Goal: Task Accomplishment & Management: Manage account settings

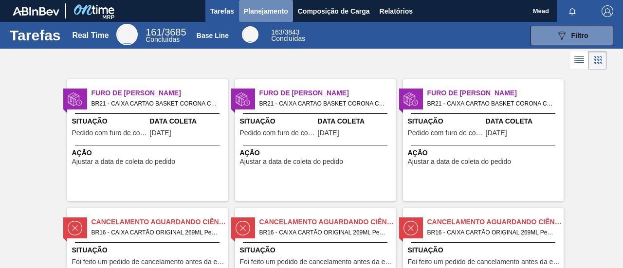
click at [256, 9] on span "Planejamento" at bounding box center [266, 11] width 44 height 12
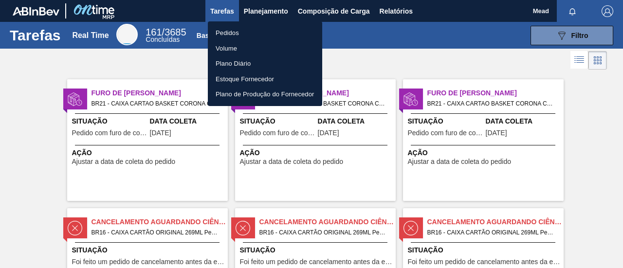
click at [225, 33] on li "Pedidos" at bounding box center [265, 33] width 114 height 16
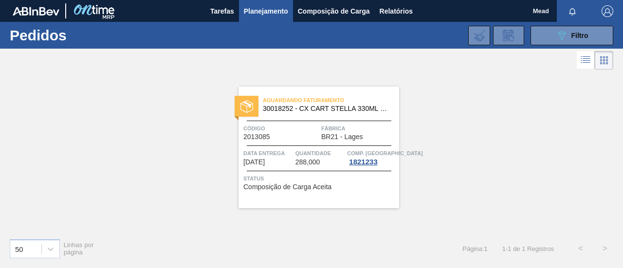
click at [263, 14] on span "Planejamento" at bounding box center [266, 11] width 44 height 12
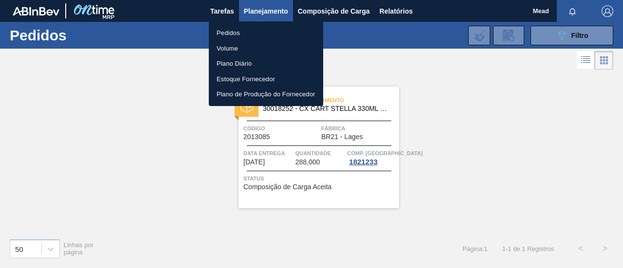
click at [575, 36] on div at bounding box center [311, 134] width 623 height 268
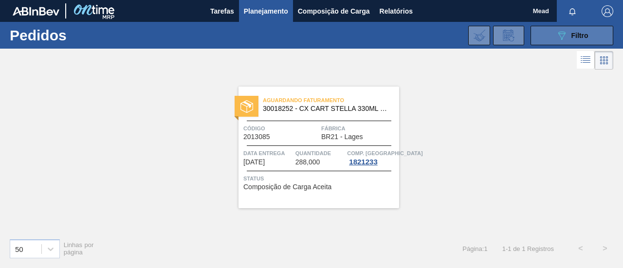
click at [559, 31] on icon "089F7B8B-B2A5-4AFE-B5C0-19BA573D28AC" at bounding box center [562, 36] width 12 height 12
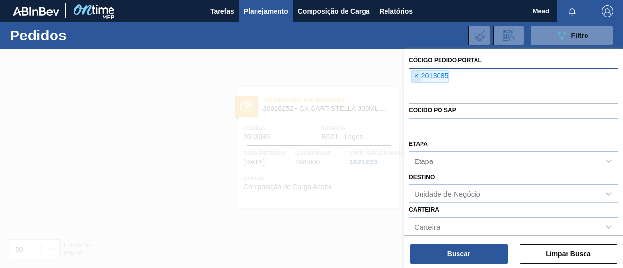
click at [414, 77] on span "×" at bounding box center [416, 77] width 9 height 12
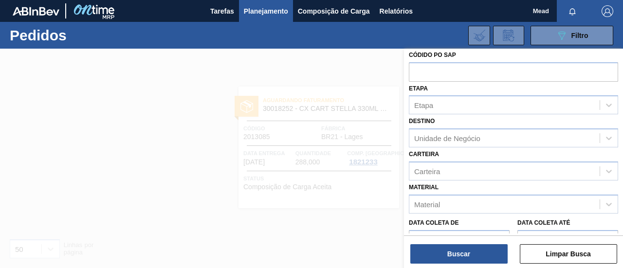
scroll to position [49, 0]
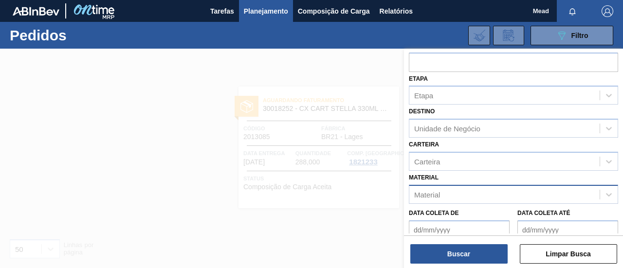
click at [435, 157] on div "Material" at bounding box center [513, 194] width 209 height 19
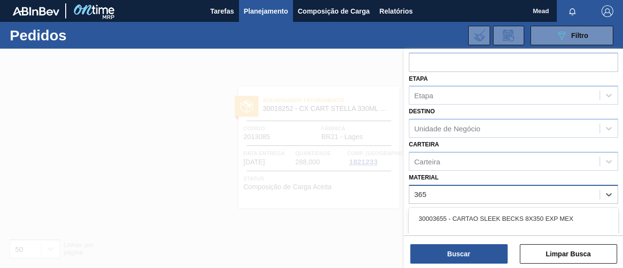
type input "3655"
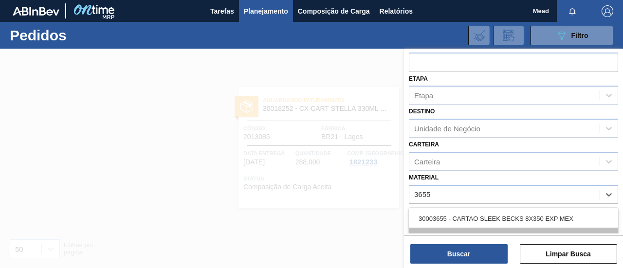
click at [562, 157] on div "30033655 - CX CART ORIG 269ML C8 429 WR 276G" at bounding box center [513, 237] width 209 height 18
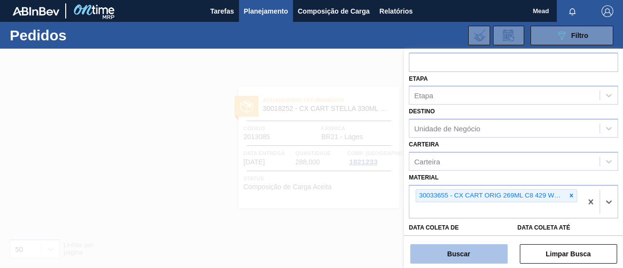
click at [474, 157] on button "Buscar" at bounding box center [458, 253] width 97 height 19
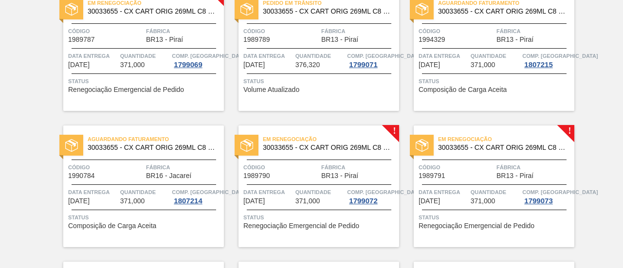
scroll to position [0, 0]
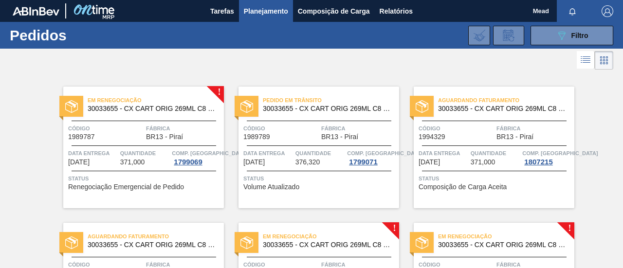
click at [145, 151] on span "Quantidade" at bounding box center [145, 153] width 50 height 10
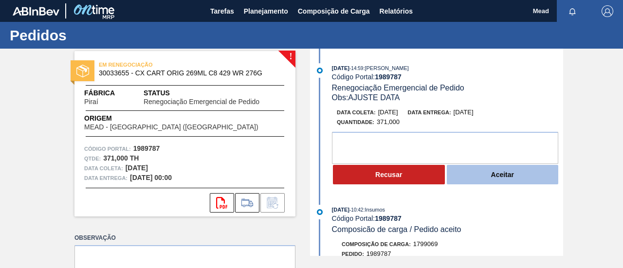
click at [475, 157] on button "Aceitar" at bounding box center [503, 174] width 112 height 19
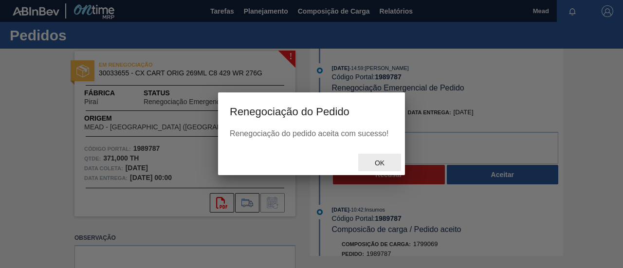
click at [381, 157] on span "Ok" at bounding box center [379, 163] width 25 height 8
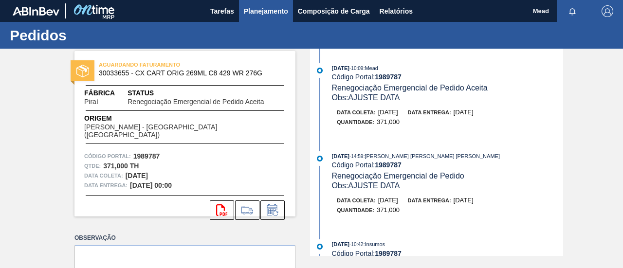
click at [260, 13] on span "Planejamento" at bounding box center [266, 11] width 44 height 12
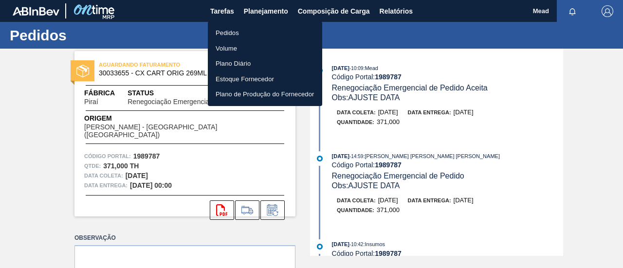
click at [228, 34] on li "Pedidos" at bounding box center [265, 33] width 114 height 16
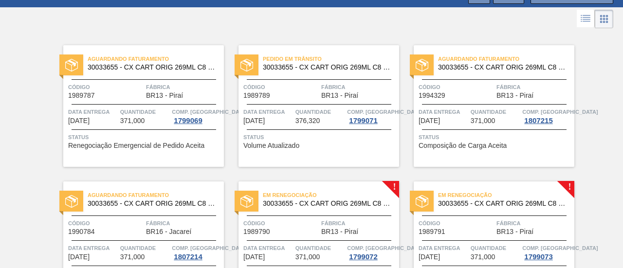
scroll to position [97, 0]
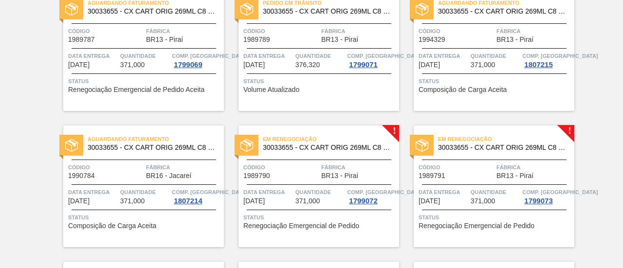
click at [309, 171] on span "Código" at bounding box center [280, 168] width 75 height 10
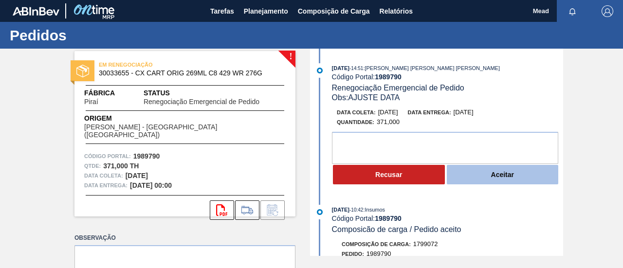
click at [466, 177] on button "Aceitar" at bounding box center [503, 174] width 112 height 19
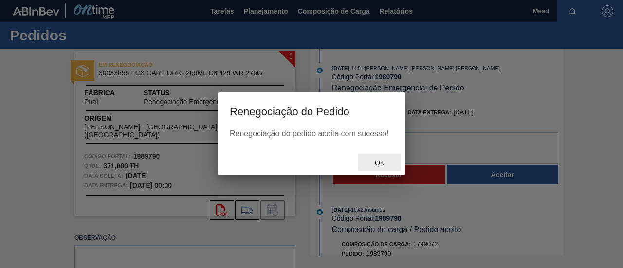
click at [379, 165] on span "Ok" at bounding box center [379, 163] width 25 height 8
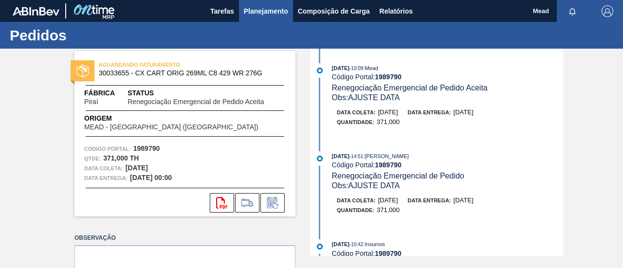
click at [265, 14] on span "Planejamento" at bounding box center [266, 11] width 44 height 12
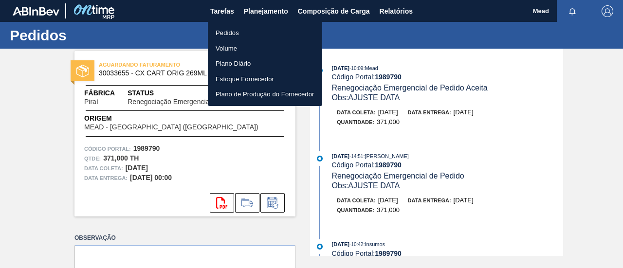
click at [229, 33] on li "Pedidos" at bounding box center [265, 33] width 114 height 16
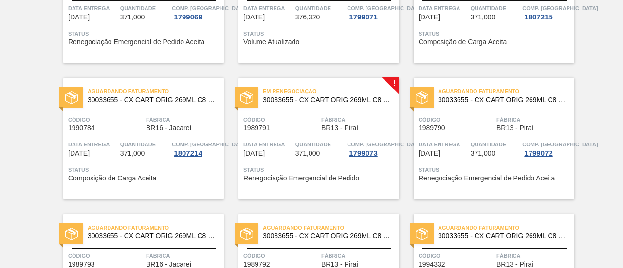
scroll to position [195, 0]
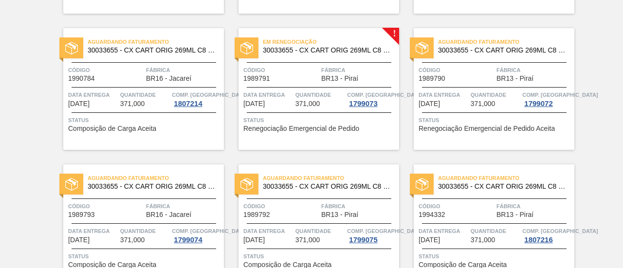
click at [346, 86] on div "Em renegociação 30033655 - CX CART ORIG 269ML C8 429 WR 276G Código 1989791 Fáb…" at bounding box center [318, 89] width 161 height 122
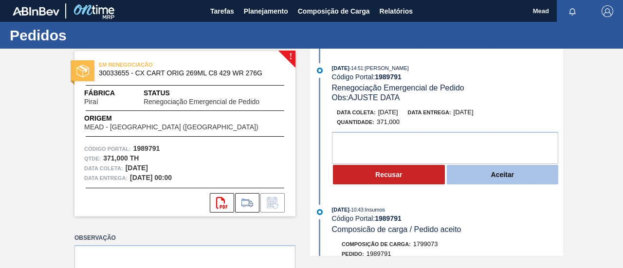
click at [467, 181] on button "Aceitar" at bounding box center [503, 174] width 112 height 19
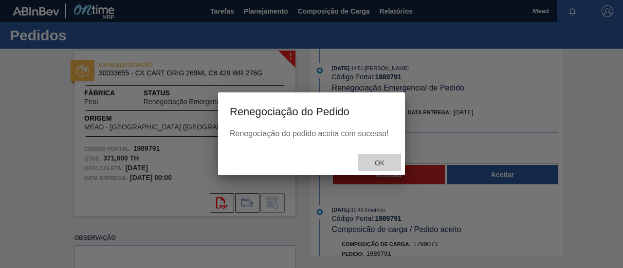
click at [381, 164] on span "Ok" at bounding box center [379, 163] width 25 height 8
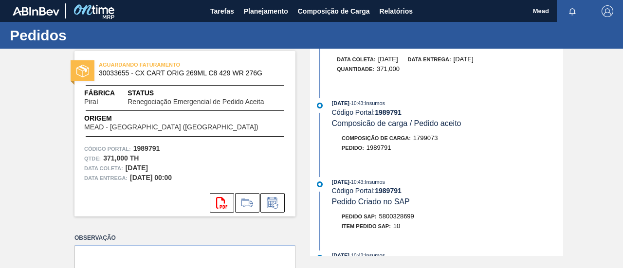
scroll to position [146, 0]
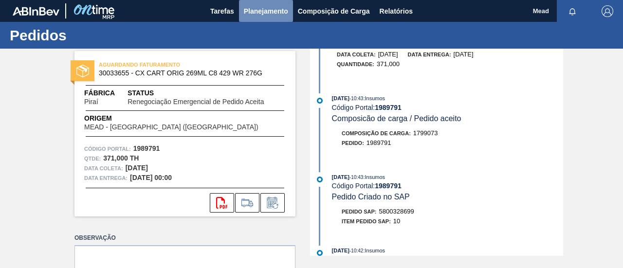
click at [255, 14] on span "Planejamento" at bounding box center [266, 11] width 44 height 12
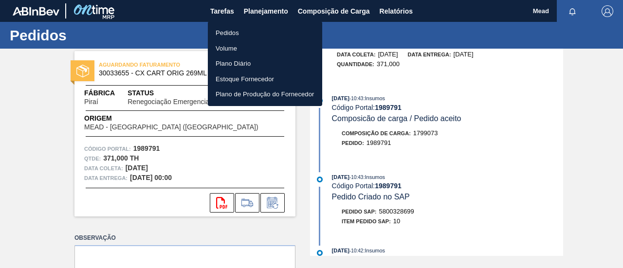
click at [229, 30] on li "Pedidos" at bounding box center [265, 33] width 114 height 16
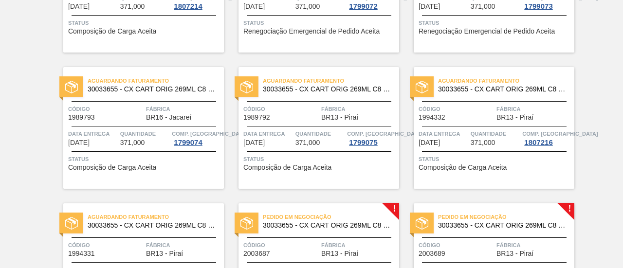
scroll to position [341, 0]
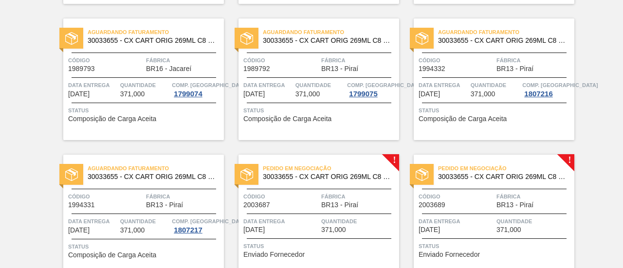
click at [309, 217] on span "Data entrega" at bounding box center [280, 222] width 75 height 10
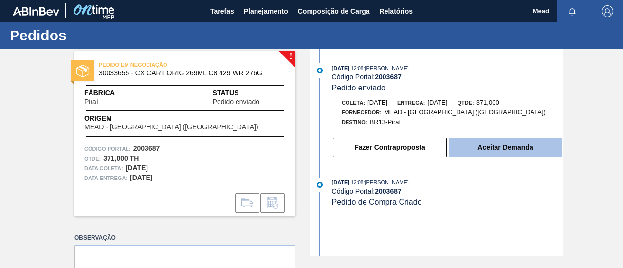
click at [481, 145] on button "Aceitar Demanda" at bounding box center [505, 147] width 113 height 19
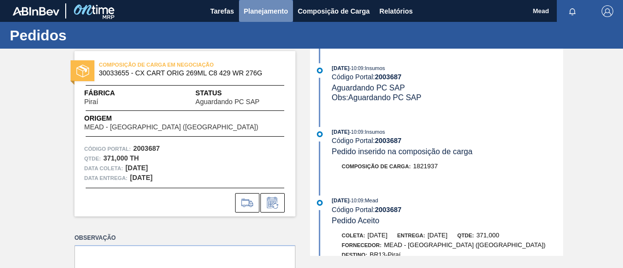
click at [256, 12] on span "Planejamento" at bounding box center [266, 11] width 44 height 12
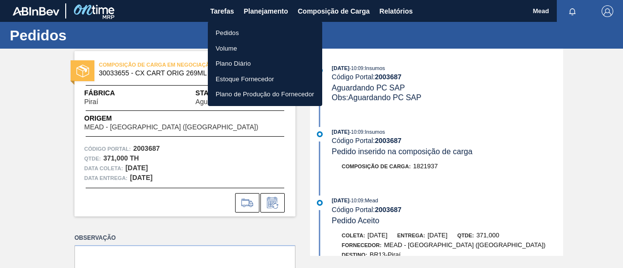
click at [231, 33] on li "Pedidos" at bounding box center [265, 33] width 114 height 16
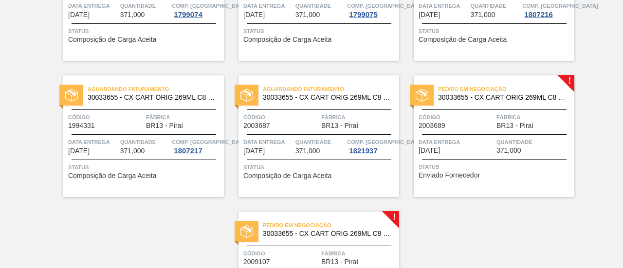
scroll to position [487, 0]
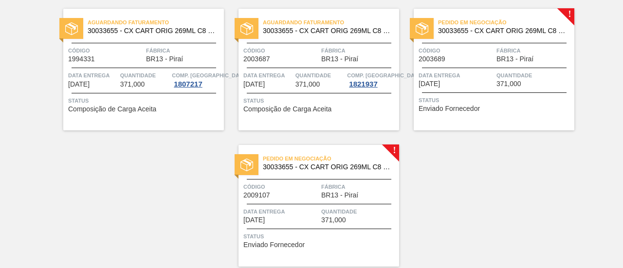
click at [482, 105] on div "Status Enviado Fornecedor" at bounding box center [494, 103] width 153 height 16
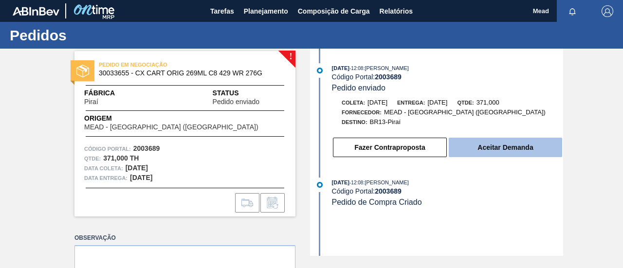
click at [487, 150] on button "Aceitar Demanda" at bounding box center [505, 147] width 113 height 19
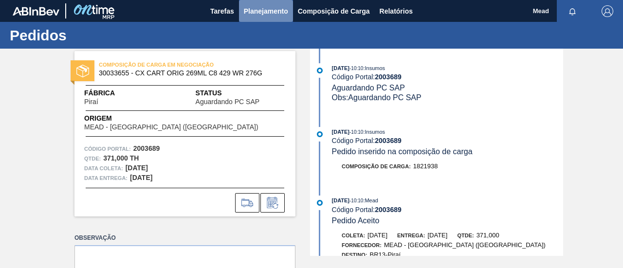
click at [267, 13] on span "Planejamento" at bounding box center [266, 11] width 44 height 12
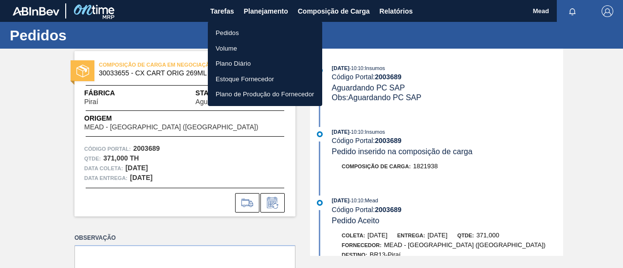
click at [228, 32] on li "Pedidos" at bounding box center [265, 33] width 114 height 16
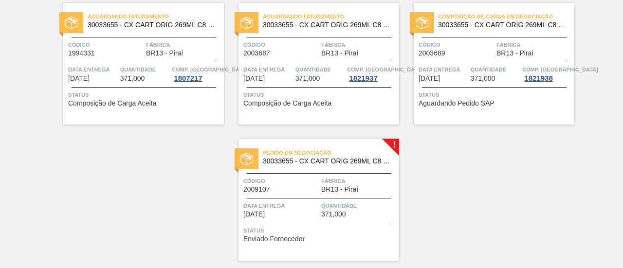
scroll to position [521, 0]
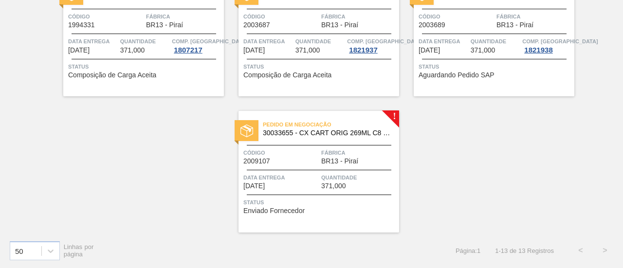
click at [353, 162] on span "BR13 - Piraí" at bounding box center [339, 161] width 37 height 7
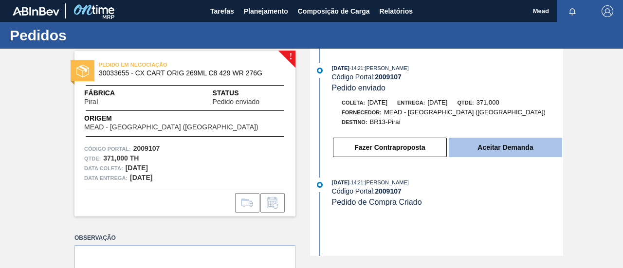
click at [495, 149] on button "Aceitar Demanda" at bounding box center [505, 147] width 113 height 19
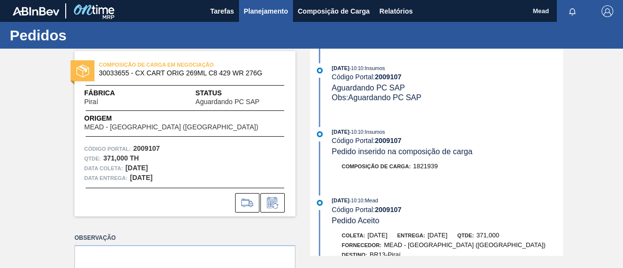
click at [263, 12] on span "Planejamento" at bounding box center [266, 11] width 44 height 12
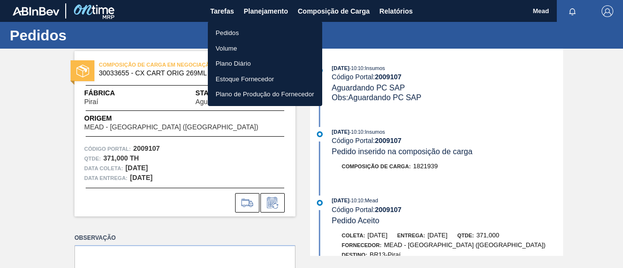
click at [223, 32] on li "Pedidos" at bounding box center [265, 33] width 114 height 16
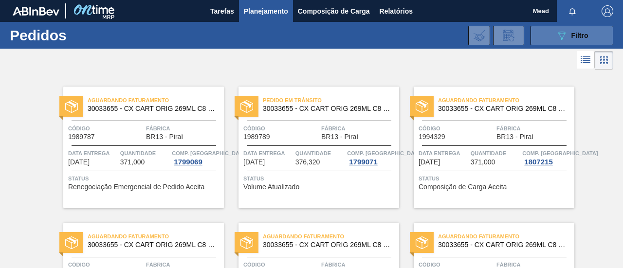
click at [571, 32] on span "Filtro" at bounding box center [579, 36] width 17 height 8
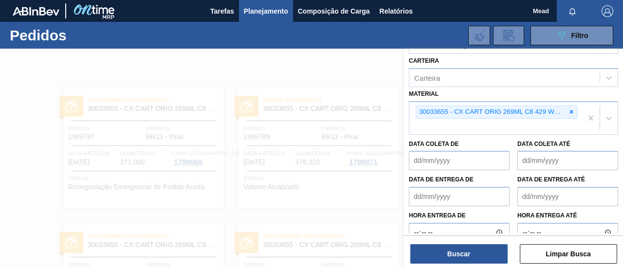
scroll to position [146, 0]
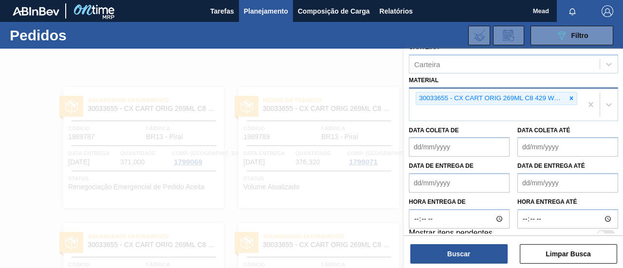
click at [571, 96] on icon at bounding box center [571, 98] width 7 height 7
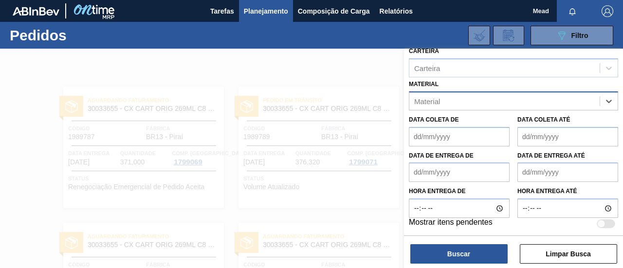
click at [485, 96] on div "Material" at bounding box center [504, 101] width 190 height 14
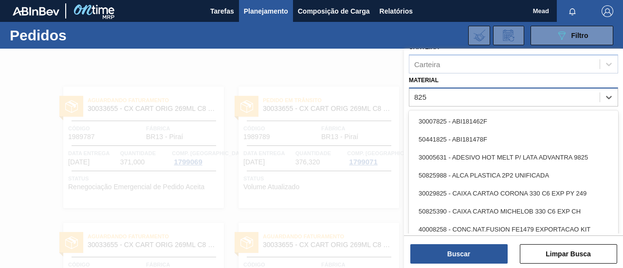
type input "8252"
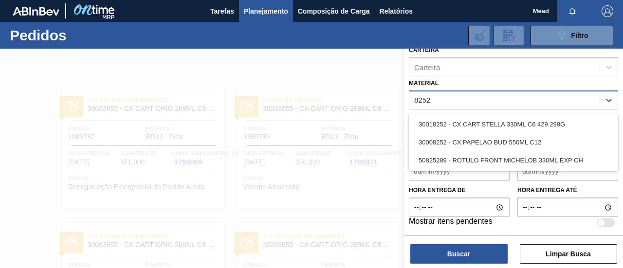
scroll to position [142, 0]
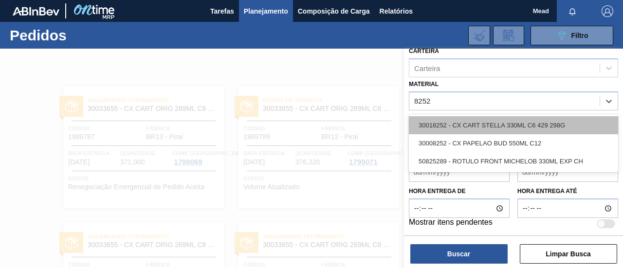
click at [542, 127] on div "30018252 - CX CART STELLA 330ML C6 429 298G" at bounding box center [513, 125] width 209 height 18
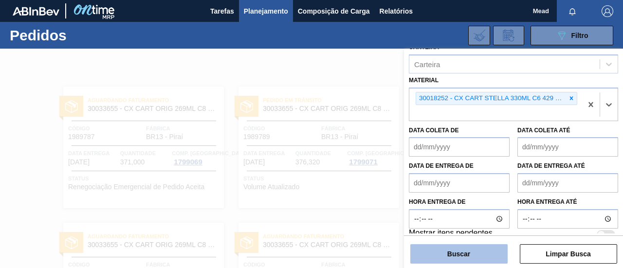
click at [489, 252] on button "Buscar" at bounding box center [458, 253] width 97 height 19
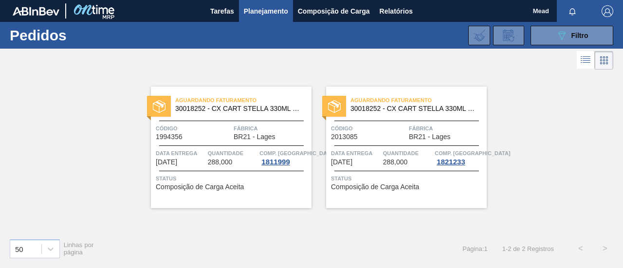
click at [256, 150] on span "Quantidade" at bounding box center [233, 153] width 50 height 10
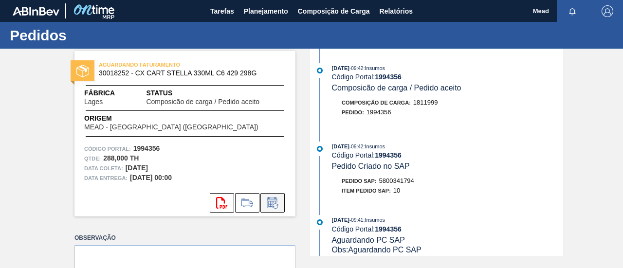
click at [268, 200] on icon at bounding box center [273, 203] width 16 height 12
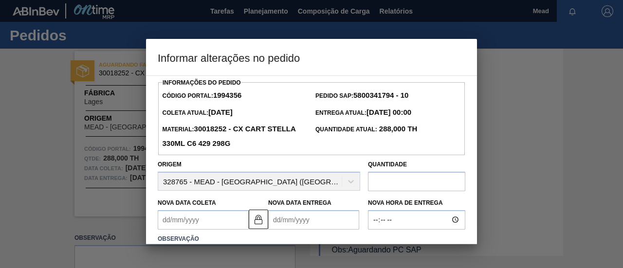
click at [213, 220] on Coleta1994356 "Nova Data Coleta" at bounding box center [203, 219] width 91 height 19
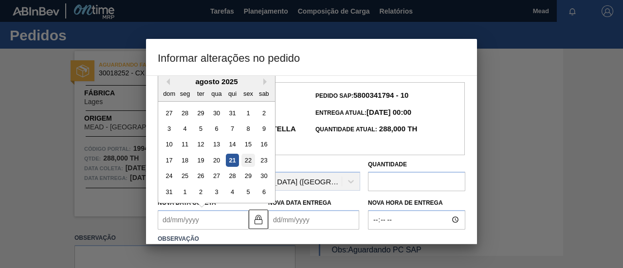
click at [248, 161] on div "22" at bounding box center [247, 160] width 13 height 13
type Coleta1994356 "[DATE]"
type Entrega1994356 "[DATE]"
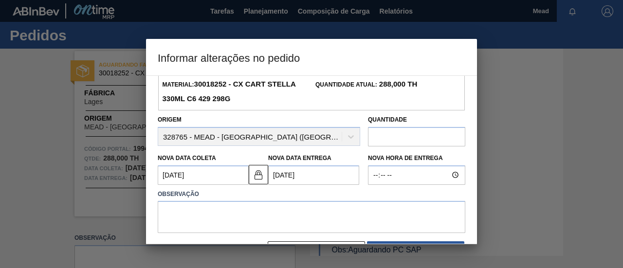
scroll to position [76, 0]
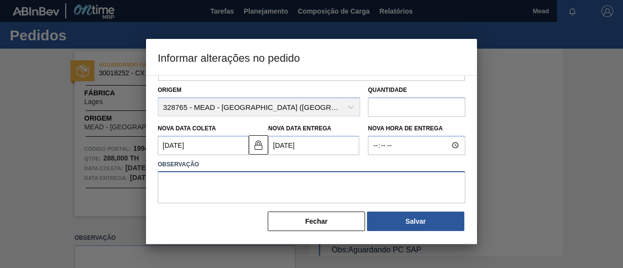
click at [300, 191] on textarea at bounding box center [312, 187] width 308 height 32
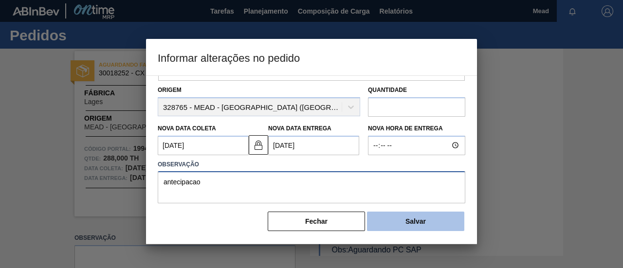
type textarea "antecipacao"
click at [432, 215] on button "Salvar" at bounding box center [415, 221] width 97 height 19
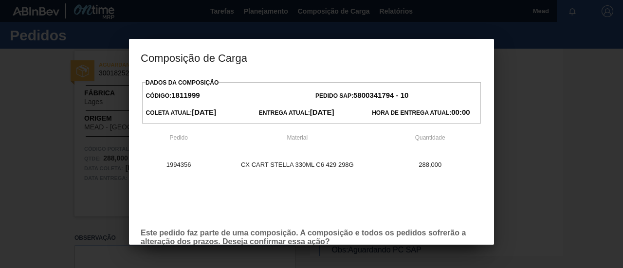
scroll to position [55, 0]
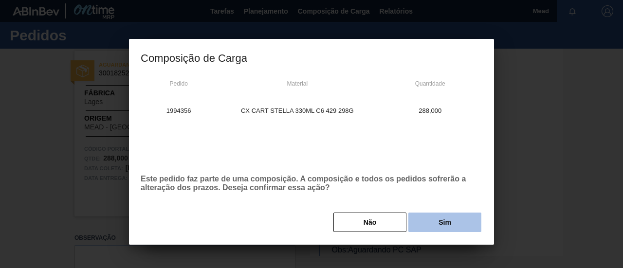
click at [430, 219] on button "Sim" at bounding box center [444, 222] width 73 height 19
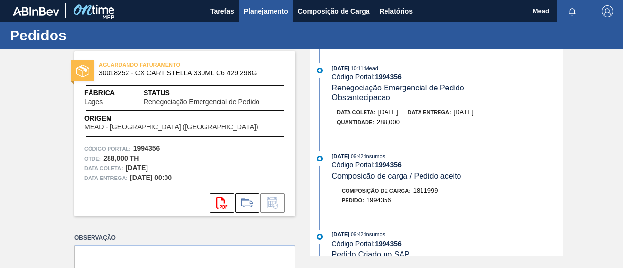
click at [270, 10] on span "Planejamento" at bounding box center [266, 11] width 44 height 12
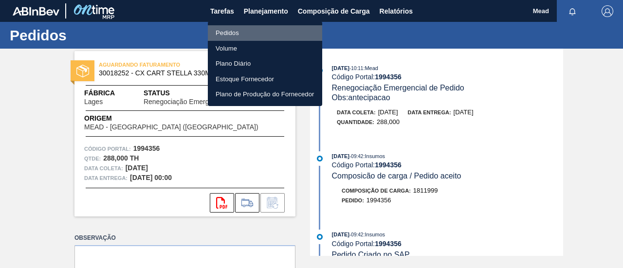
click at [229, 32] on li "Pedidos" at bounding box center [265, 33] width 114 height 16
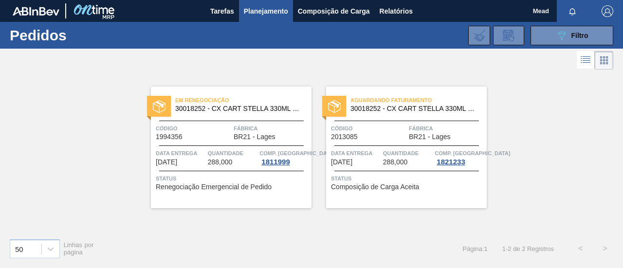
click at [61, 100] on div "Em renegociação 30018252 - CX CART STELLA 330ML C6 429 298G Código 1994356 Fábr…" at bounding box center [311, 151] width 623 height 159
